Goal: Task Accomplishment & Management: Manage account settings

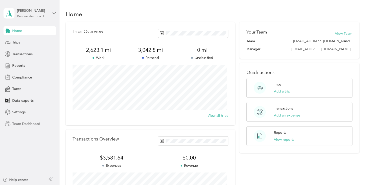
click at [27, 125] on span "Team Dashboard" at bounding box center [26, 123] width 28 height 5
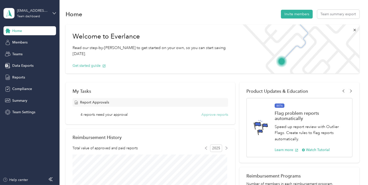
click at [216, 114] on button "Approve reports" at bounding box center [214, 114] width 27 height 5
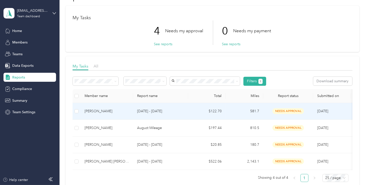
scroll to position [25, 0]
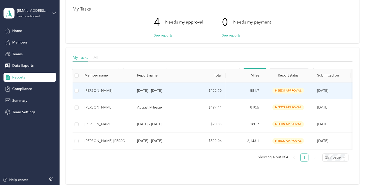
click at [77, 94] on label at bounding box center [77, 91] width 4 height 6
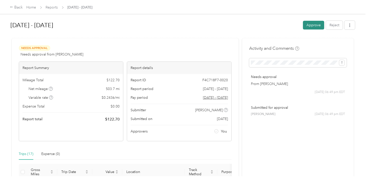
click at [312, 25] on button "Approve" at bounding box center [313, 25] width 21 height 9
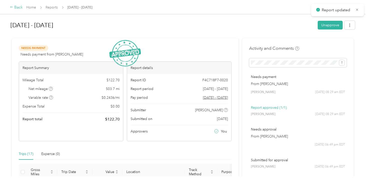
click at [12, 7] on icon at bounding box center [12, 7] width 4 height 4
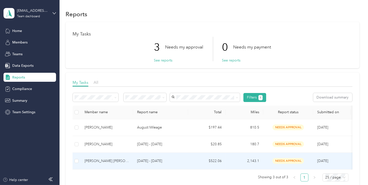
click at [97, 160] on div "[PERSON_NAME] [PERSON_NAME]" at bounding box center [107, 161] width 45 height 6
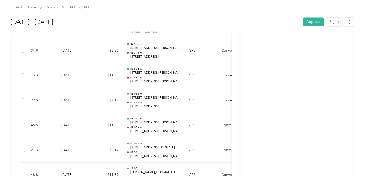
scroll to position [1101, 0]
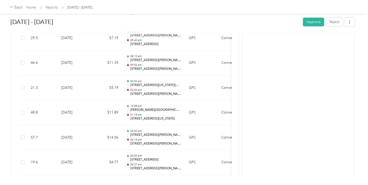
click at [312, 26] on div "[DATE] - [DATE] Approve Reject" at bounding box center [183, 23] width 345 height 15
click at [313, 22] on button "Approve" at bounding box center [313, 22] width 21 height 9
click at [11, 6] on icon at bounding box center [12, 7] width 4 height 4
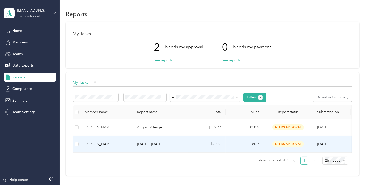
click at [94, 143] on div "[PERSON_NAME]" at bounding box center [107, 145] width 45 height 6
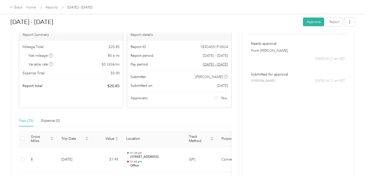
scroll to position [25, 0]
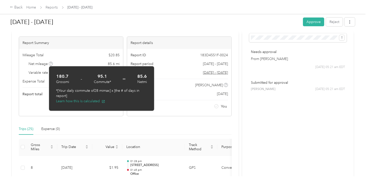
click at [51, 64] on icon at bounding box center [51, 64] width 3 height 3
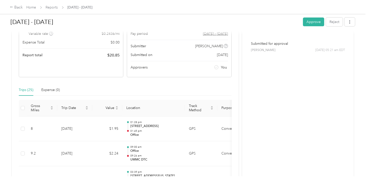
scroll to position [0, 0]
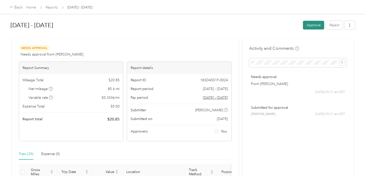
click at [312, 26] on button "Approve" at bounding box center [313, 25] width 21 height 9
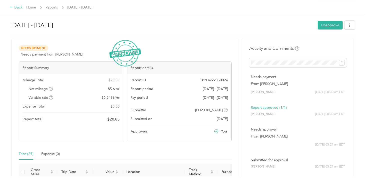
click at [12, 7] on icon at bounding box center [11, 7] width 3 height 2
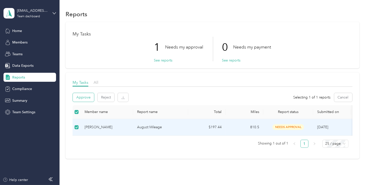
click at [83, 98] on button "Approve" at bounding box center [83, 97] width 21 height 9
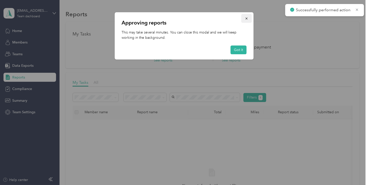
click at [248, 18] on button "button" at bounding box center [246, 18] width 11 height 9
